Goal: Task Accomplishment & Management: Complete application form

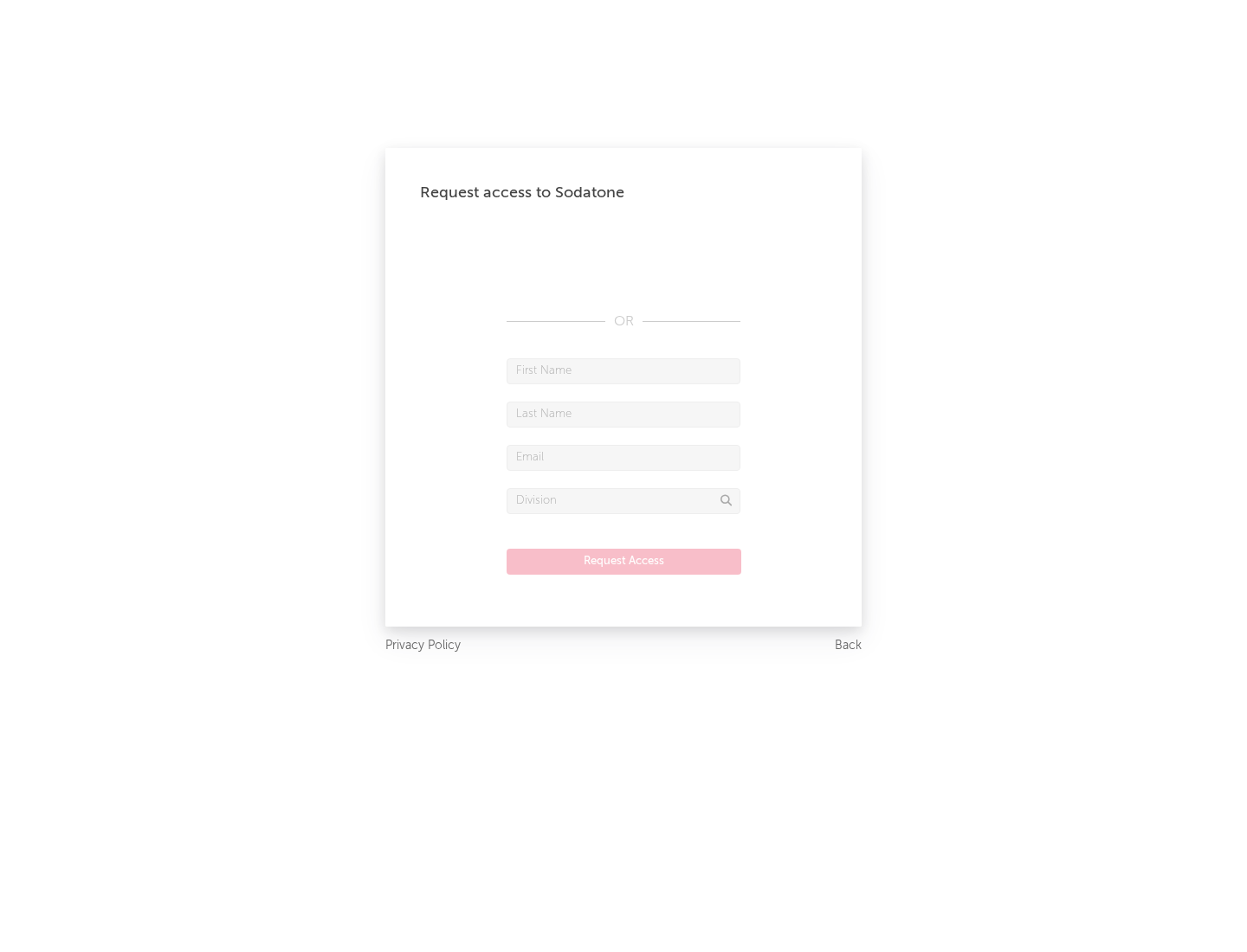
click at [624, 371] on input "text" at bounding box center [623, 372] width 234 height 26
type input "[PERSON_NAME]"
click at [624, 414] on input "text" at bounding box center [623, 415] width 234 height 26
type input "[PERSON_NAME]"
click at [624, 457] on input "text" at bounding box center [623, 458] width 234 height 26
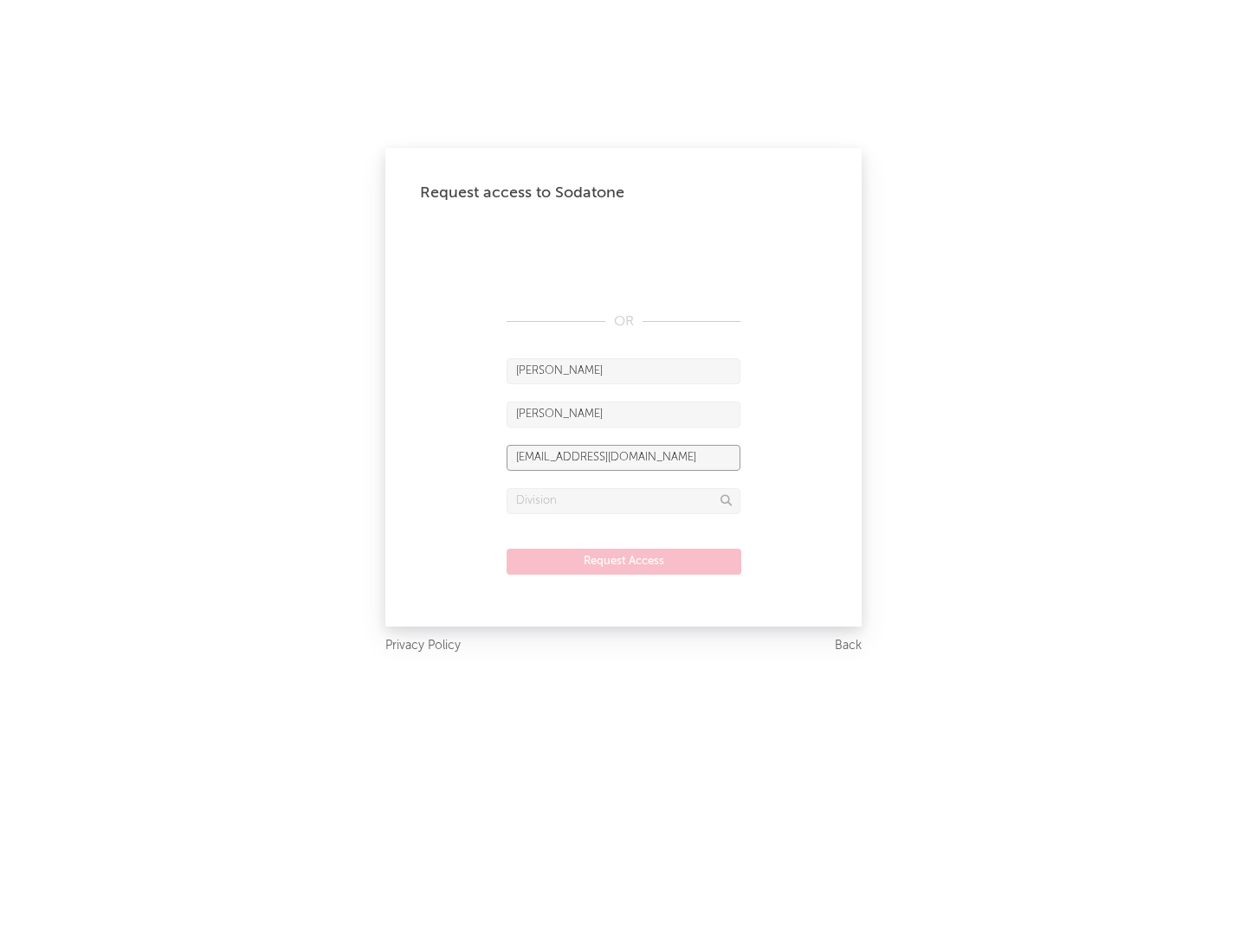
type input "[EMAIL_ADDRESS][DOMAIN_NAME]"
click at [624, 500] on input "text" at bounding box center [623, 501] width 234 height 26
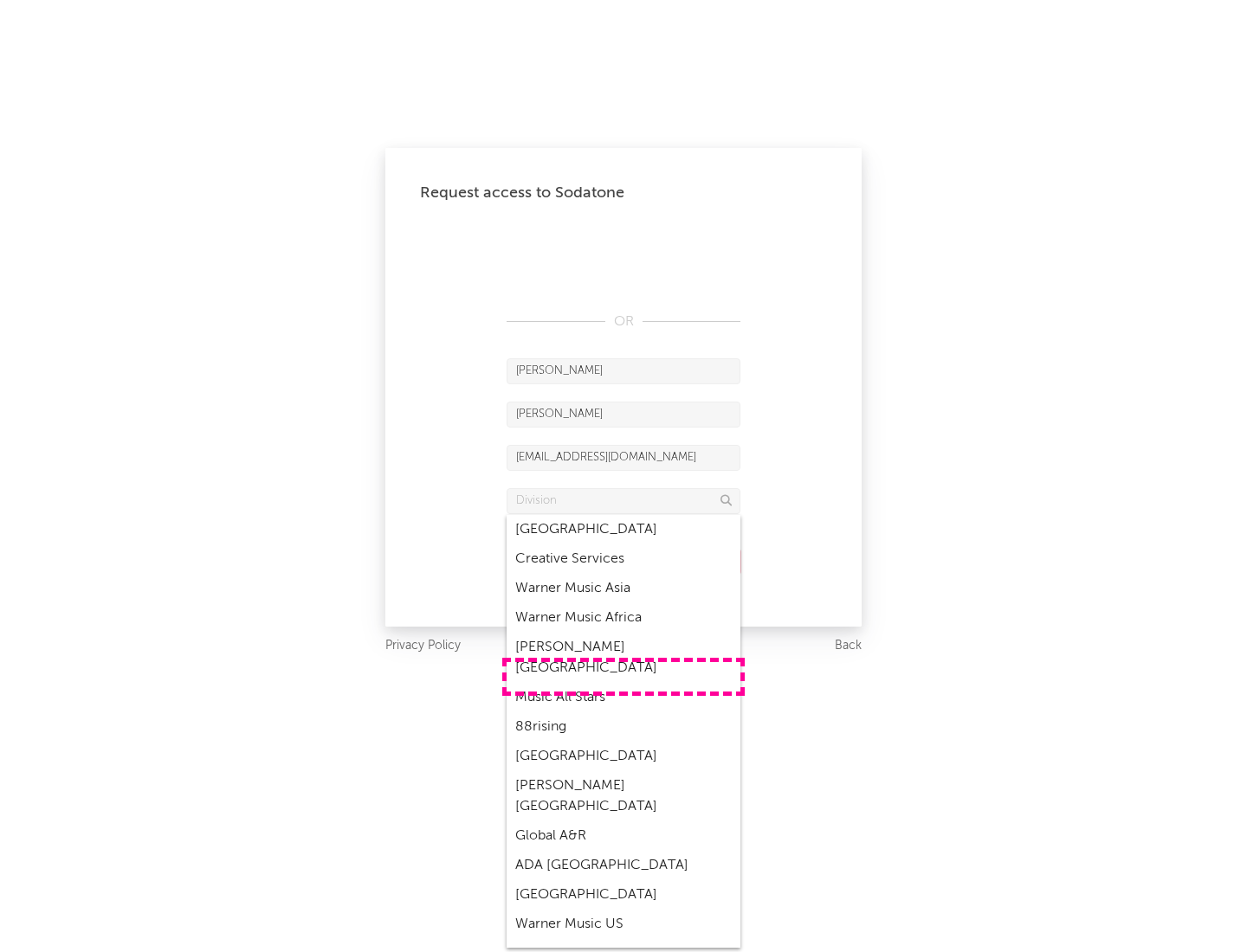
click at [624, 683] on div "Music All Stars" at bounding box center [623, 698] width 234 height 29
type input "Music All Stars"
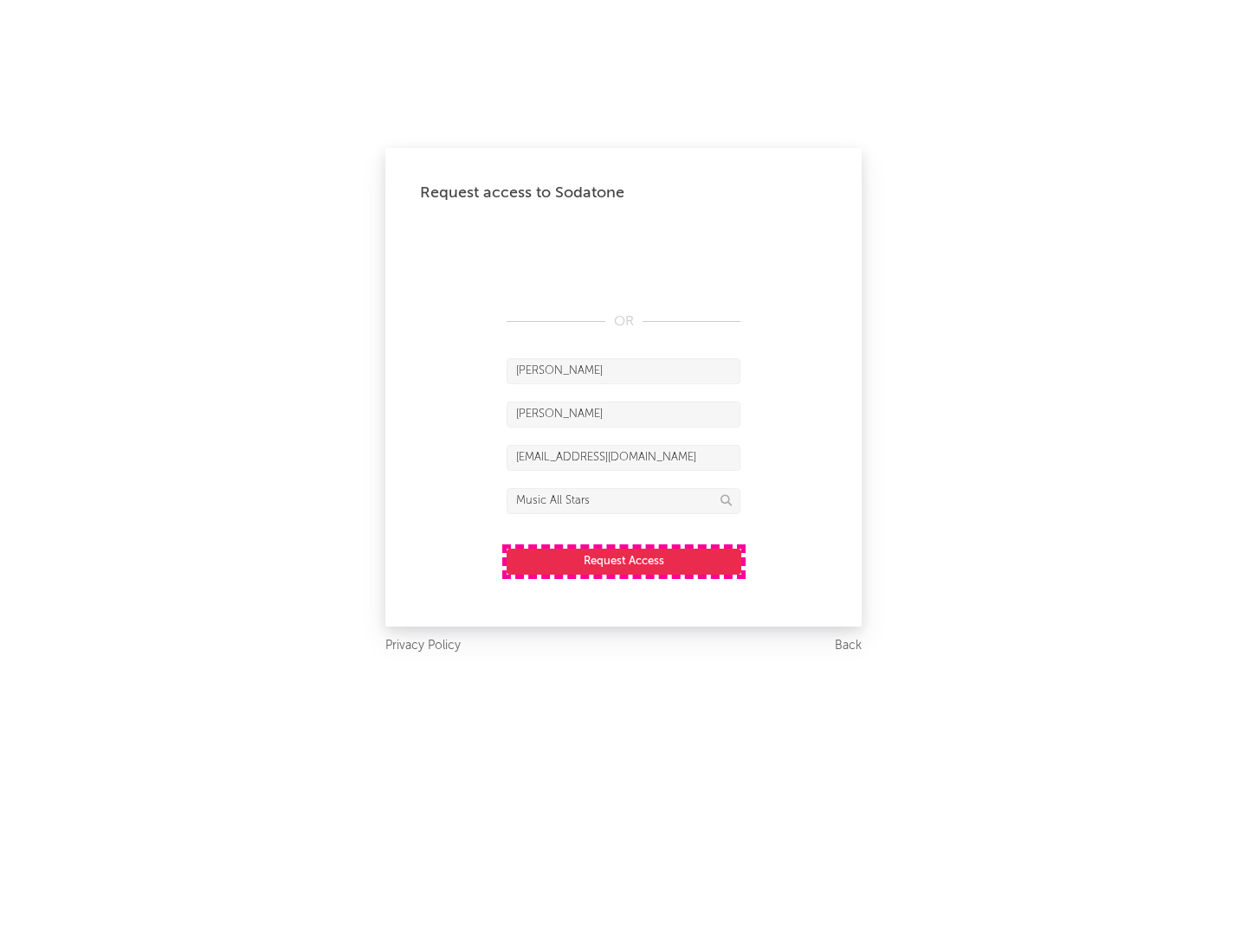
click at [624, 561] on button "Request Access" at bounding box center [624, 562] width 235 height 26
